Goal: Information Seeking & Learning: Compare options

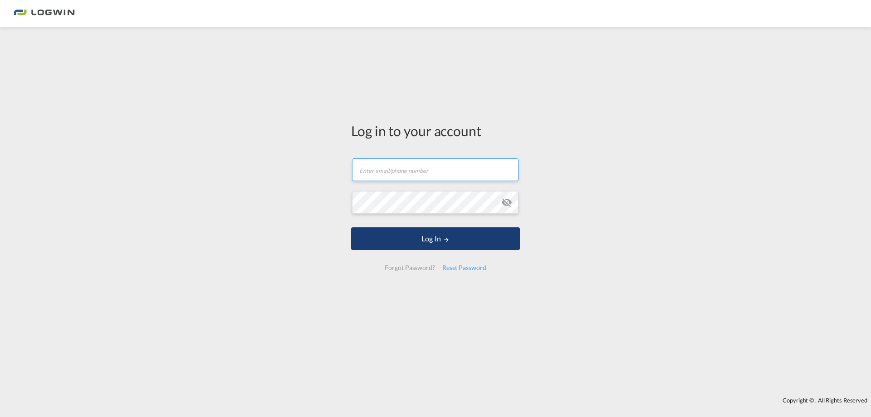
type input "wendy.bourree@logwin-logistics.com"
click at [440, 242] on button "Log In" at bounding box center [435, 238] width 169 height 23
